Goal: Task Accomplishment & Management: Manage account settings

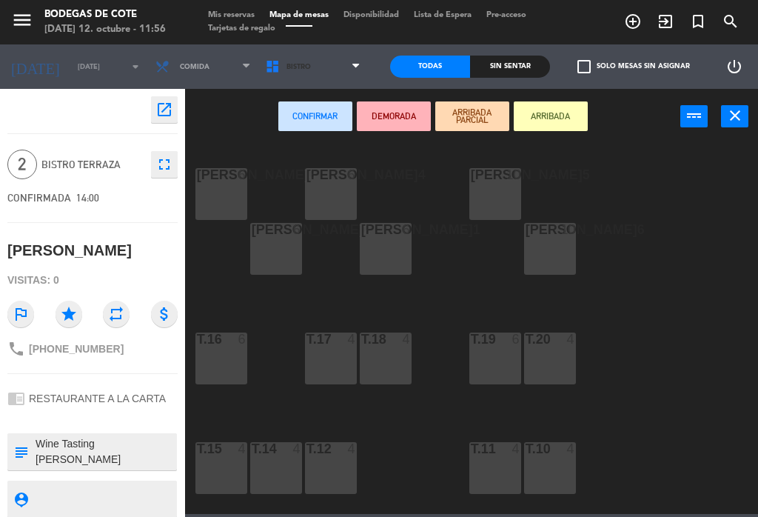
click at [306, 59] on span "Bistro" at bounding box center [313, 66] width 110 height 33
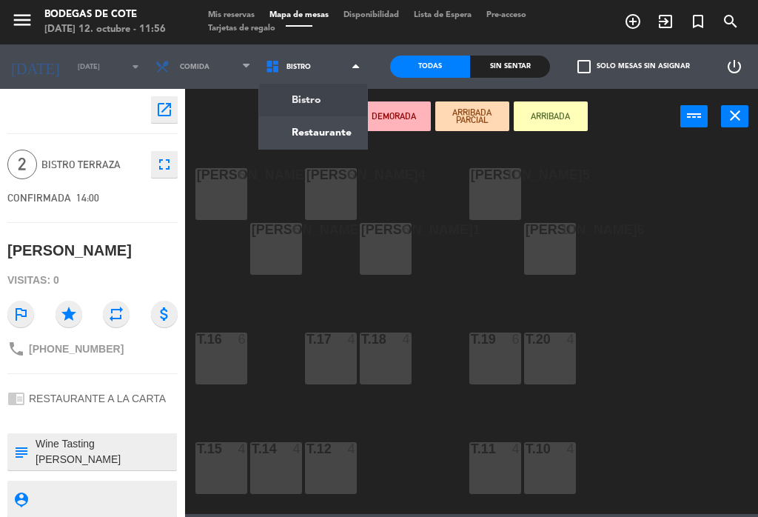
click at [326, 132] on ng-component "menu Bodegas de Cote domingo 12. octubre - 11:56 Mis reservas Mapa de mesas Dis…" at bounding box center [379, 257] width 758 height 514
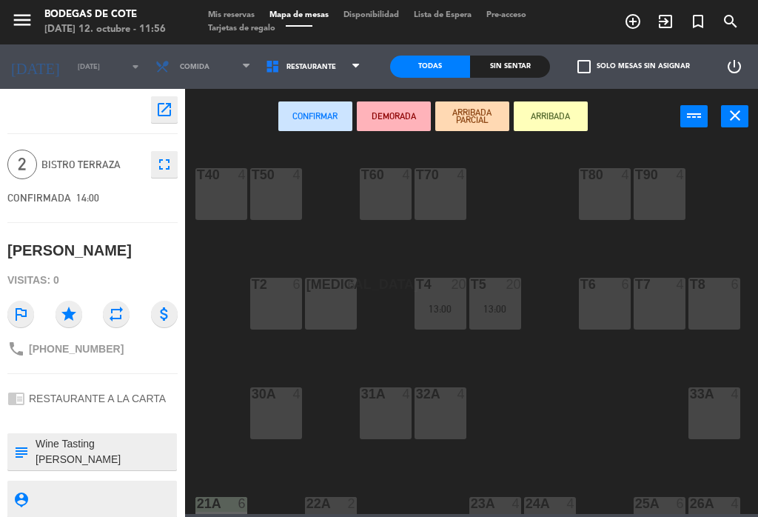
click at [616, 272] on div "T40 4 T50 4 T60 4 T70 4 T80 4 T90 4 T100 4 T110 4 T2 6 T3 6 T4 20 13:00 T5 20 1…" at bounding box center [474, 327] width 565 height 372
click at [608, 303] on div "T6 6" at bounding box center [605, 303] width 52 height 52
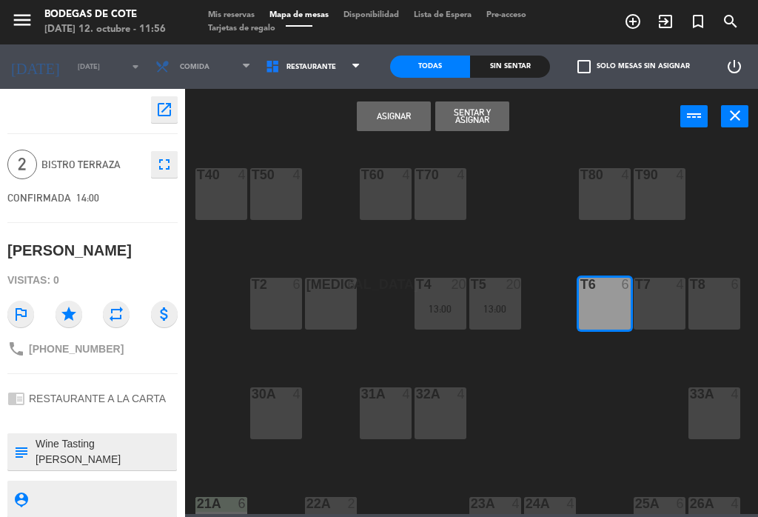
click at [448, 203] on div "T70 4" at bounding box center [440, 194] width 52 height 52
click at [393, 110] on button "Asignar" at bounding box center [394, 116] width 74 height 30
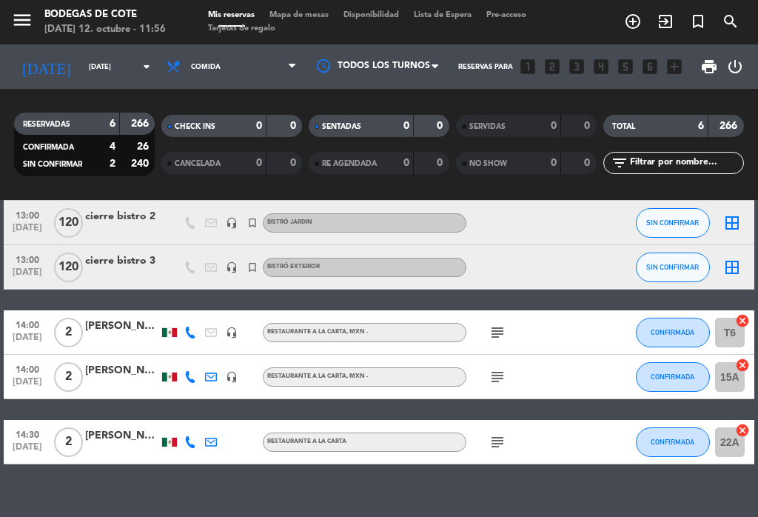
scroll to position [110, 0]
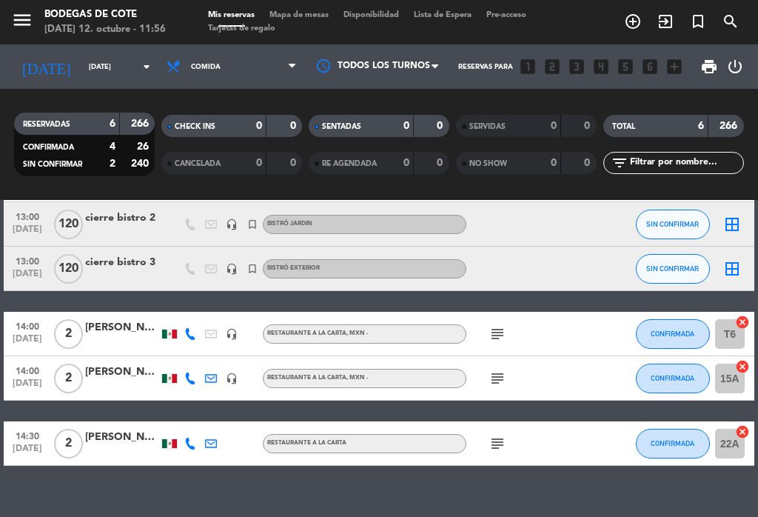
click at [505, 370] on icon "subject" at bounding box center [497, 378] width 18 height 18
click at [520, 399] on div "subject WINE TASTING pagado" at bounding box center [528, 378] width 124 height 44
click at [499, 441] on icon "subject" at bounding box center [497, 443] width 18 height 18
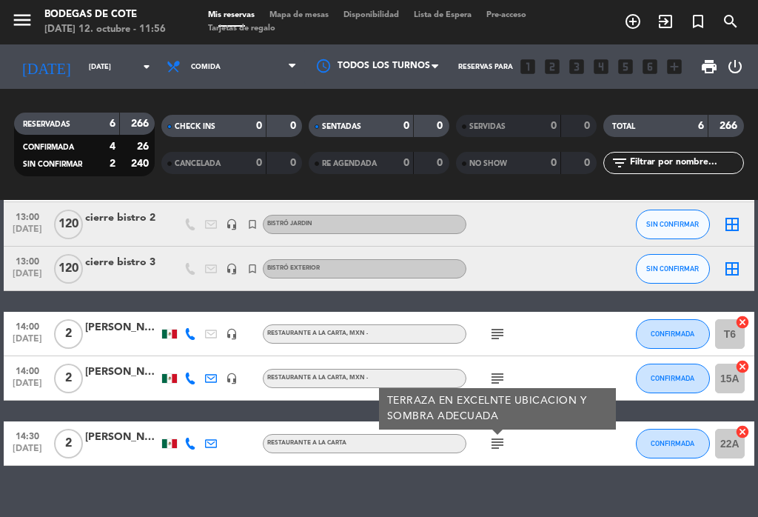
click at [602, 488] on div "No hay notas para este servicio. Haz clic para agregar una 13:00 oct. 12 20 Alb…" at bounding box center [379, 358] width 758 height 317
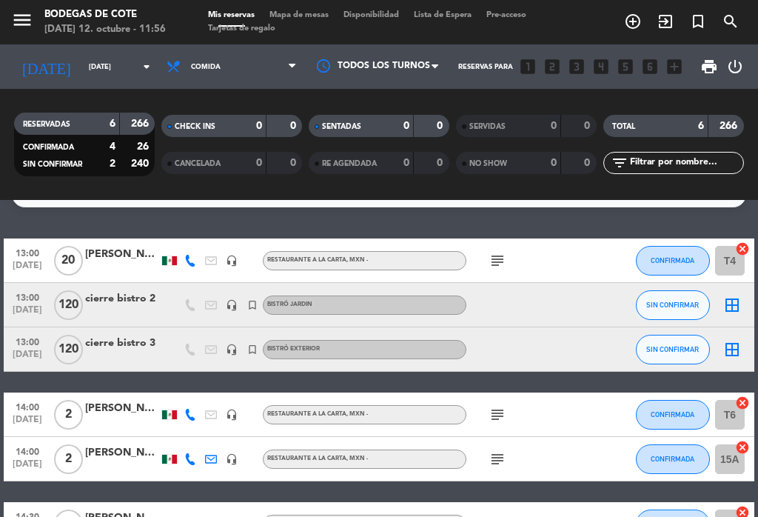
scroll to position [24, 0]
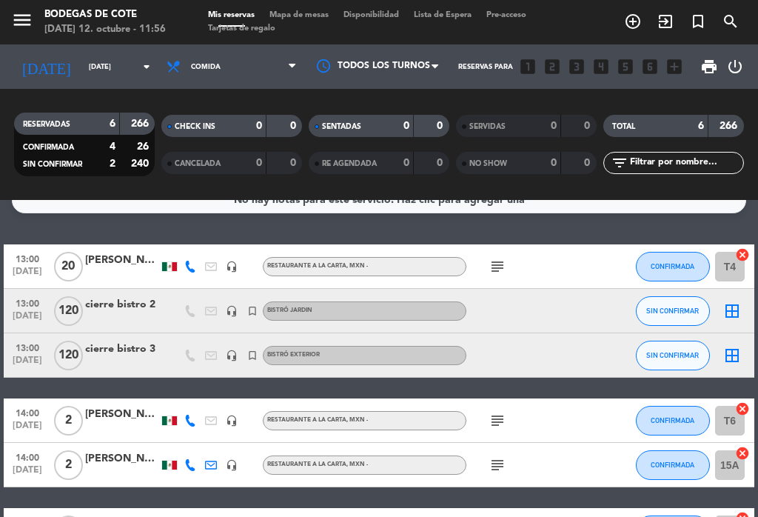
click at [118, 267] on div "[PERSON_NAME]" at bounding box center [122, 260] width 74 height 17
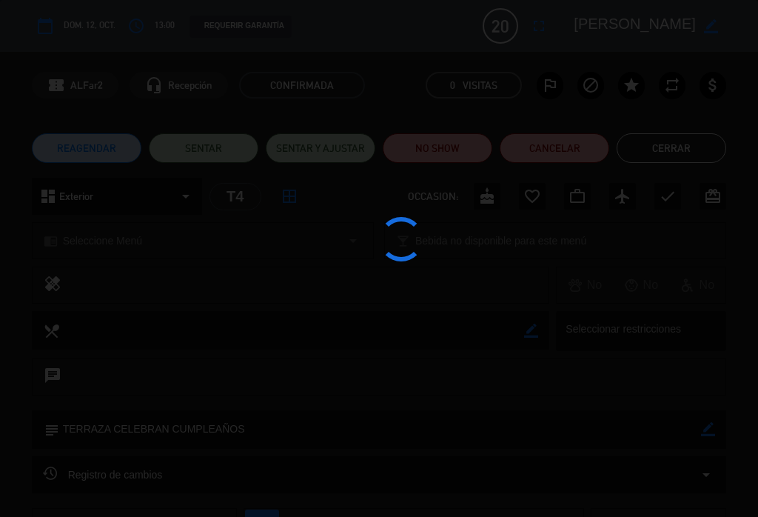
click at [667, 144] on div at bounding box center [379, 258] width 758 height 517
click at [675, 136] on div at bounding box center [379, 258] width 758 height 517
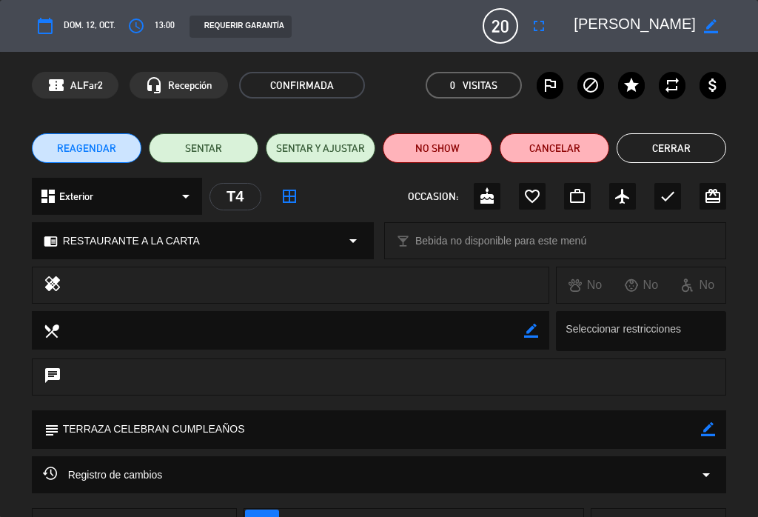
click at [659, 146] on button "Cerrar" at bounding box center [671, 148] width 110 height 30
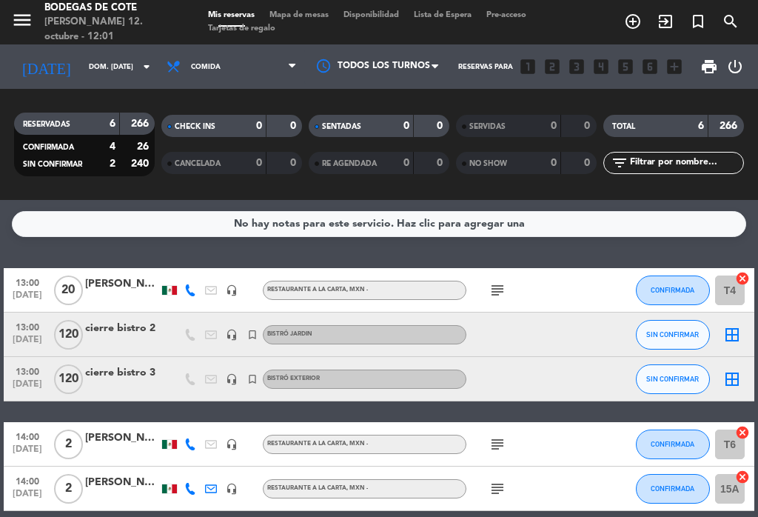
click at [125, 283] on div "[PERSON_NAME]" at bounding box center [122, 283] width 74 height 17
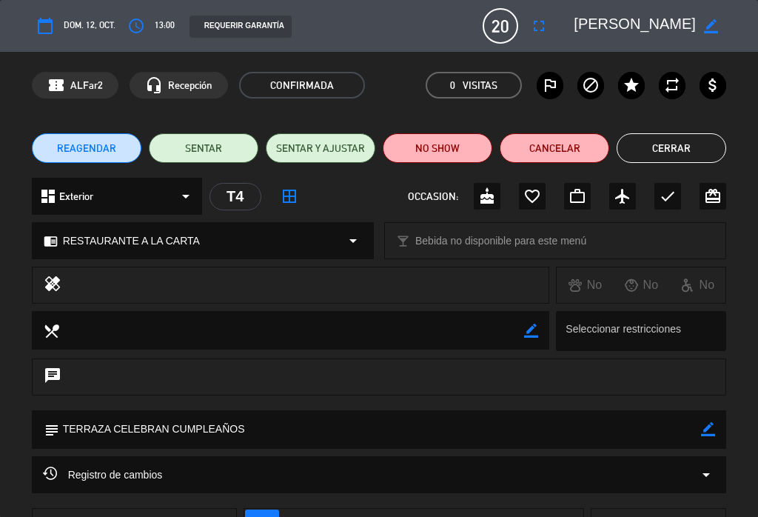
click at [594, 26] on textarea at bounding box center [634, 26] width 122 height 27
click at [672, 142] on button "Cerrar" at bounding box center [671, 148] width 110 height 30
